Goal: Information Seeking & Learning: Check status

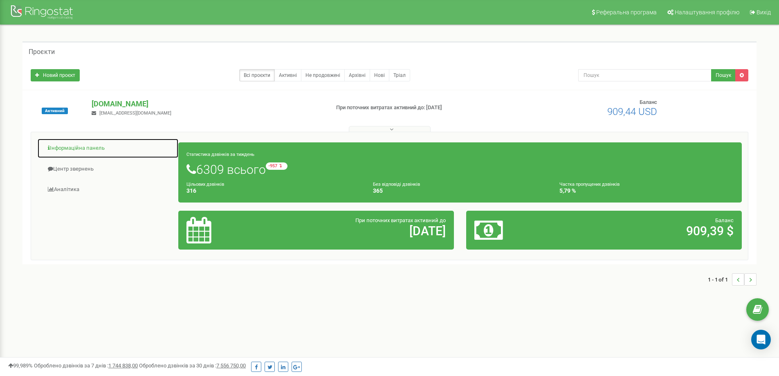
click at [83, 150] on link "Інформаційна панель" at bounding box center [107, 148] width 141 height 20
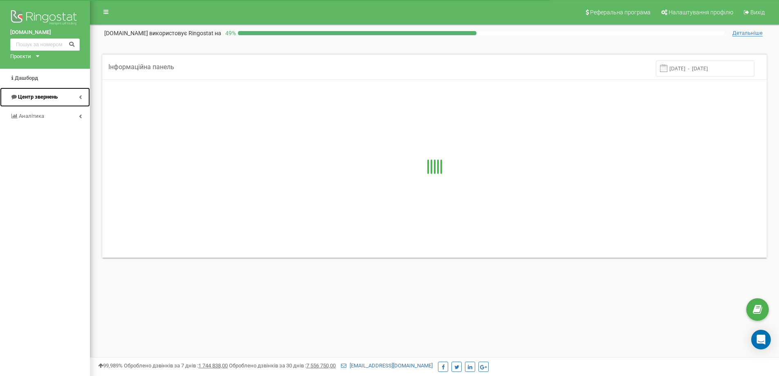
click at [61, 100] on link "Центр звернень" at bounding box center [45, 97] width 90 height 19
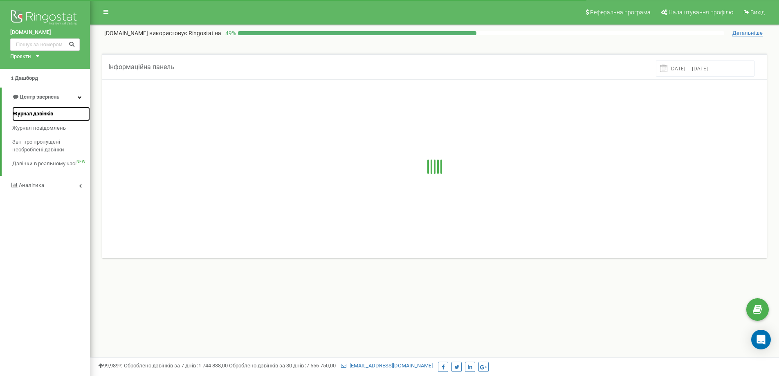
click at [61, 112] on link "Журнал дзвінків" at bounding box center [51, 114] width 78 height 14
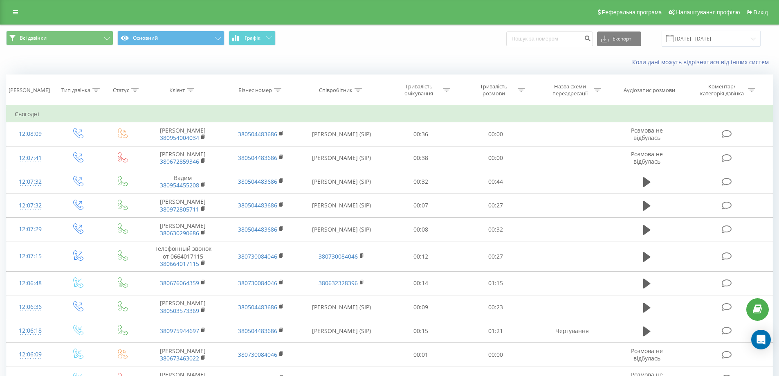
click at [573, 23] on div "Реферальна програма Налаштування профілю Вихід" at bounding box center [389, 12] width 779 height 25
click at [579, 33] on input at bounding box center [549, 38] width 87 height 15
paste input "380951178840"
type input "380951178840"
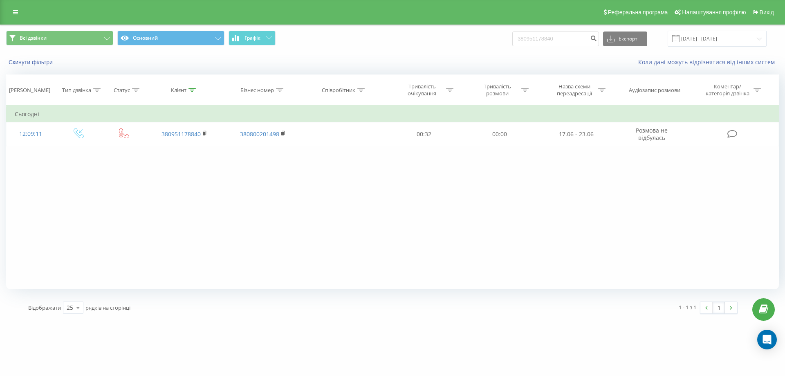
click at [228, 217] on div "Фільтрувати за умовою Дорівнює Введіть значення Скасувати OK Фільтрувати за умо…" at bounding box center [392, 197] width 773 height 184
